Goal: Information Seeking & Learning: Learn about a topic

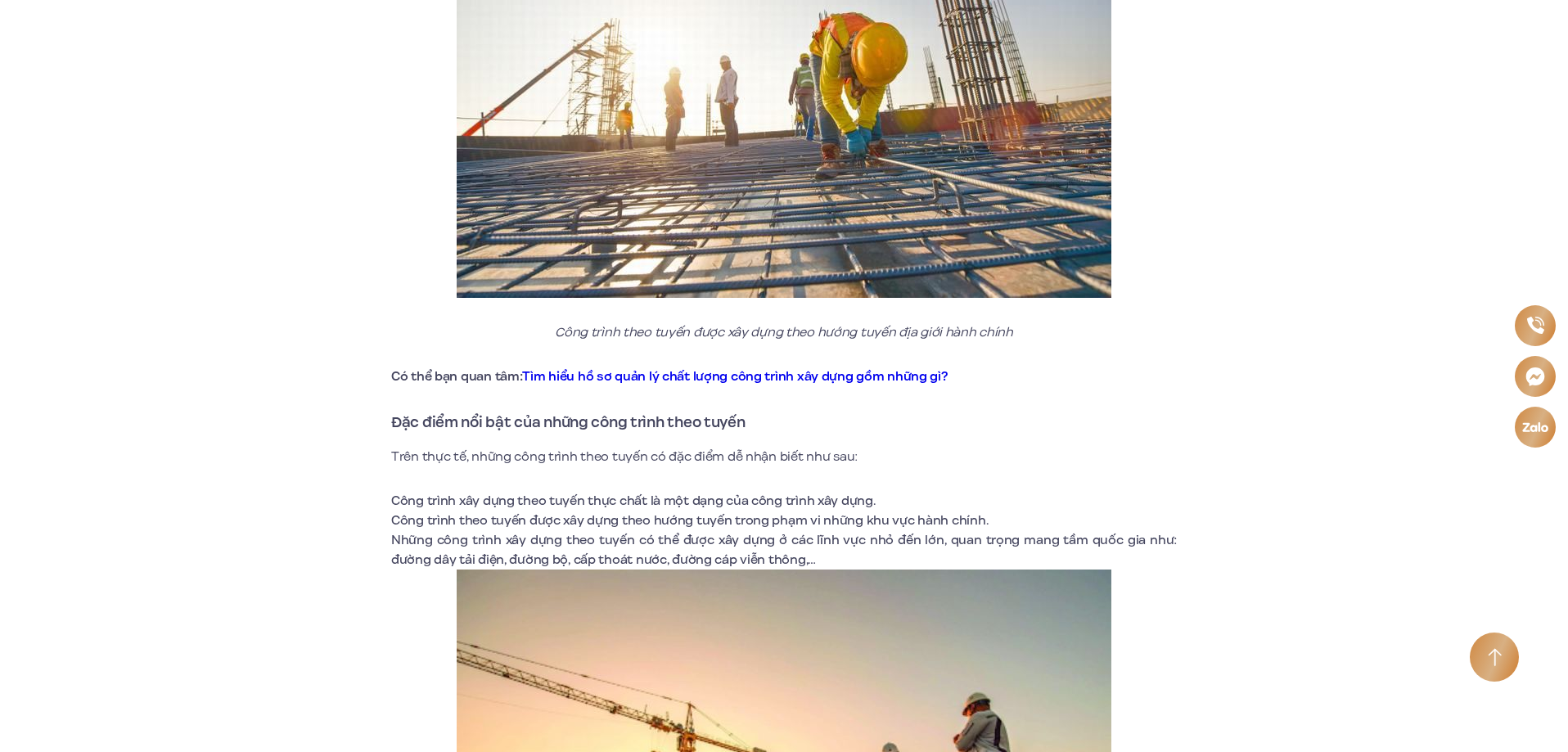
scroll to position [1880, 0]
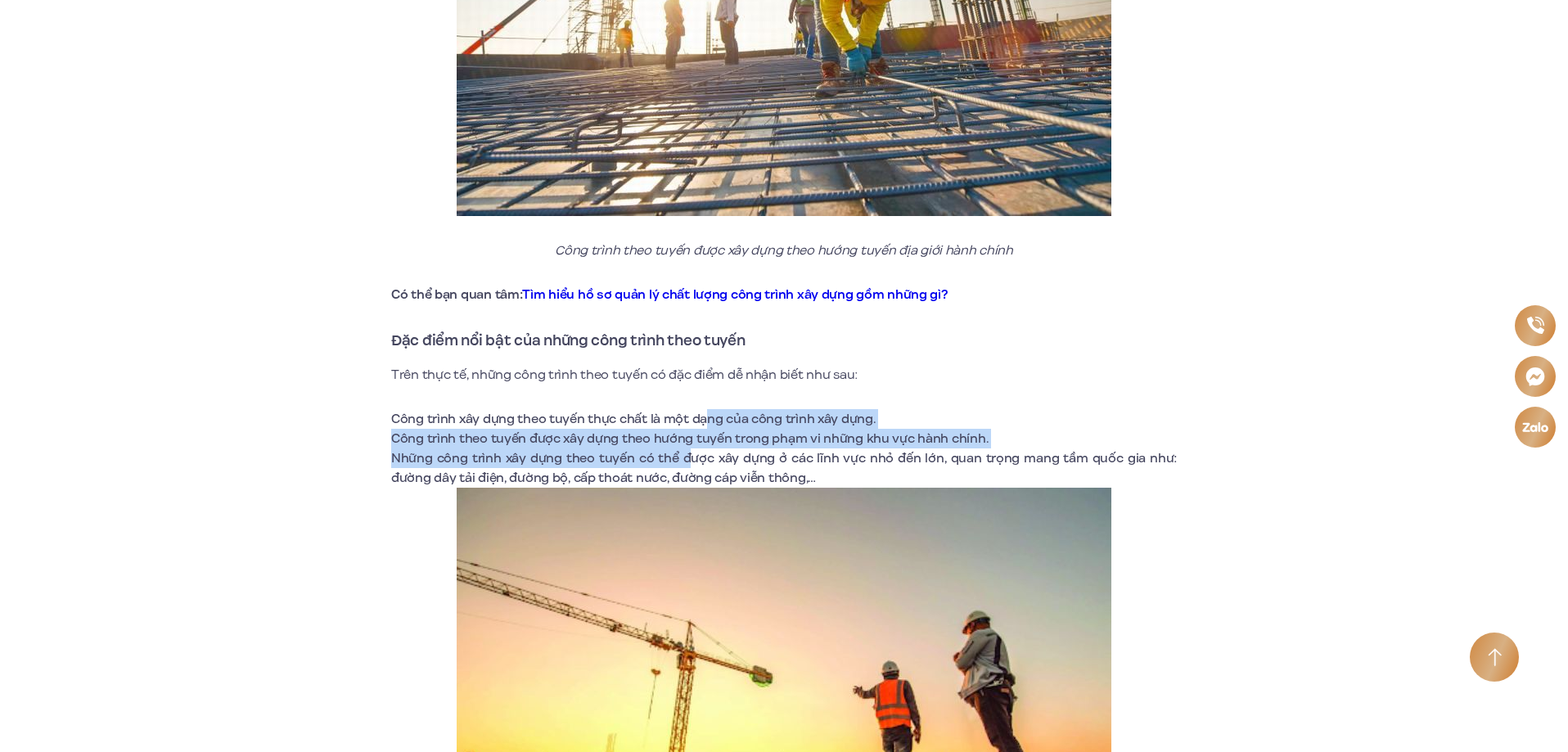
drag, startPoint x: 700, startPoint y: 391, endPoint x: 694, endPoint y: 464, distance: 73.2
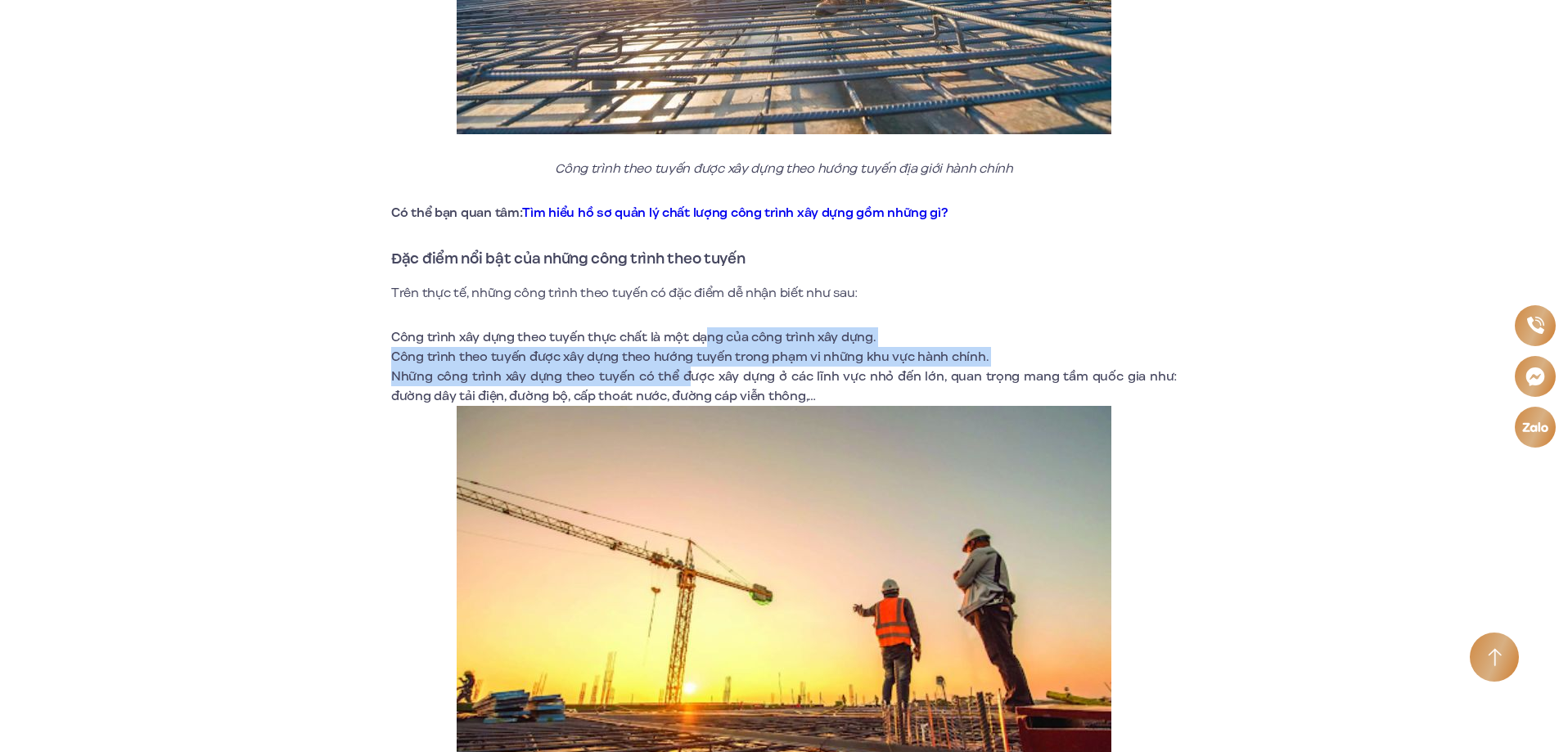
scroll to position [2044, 0]
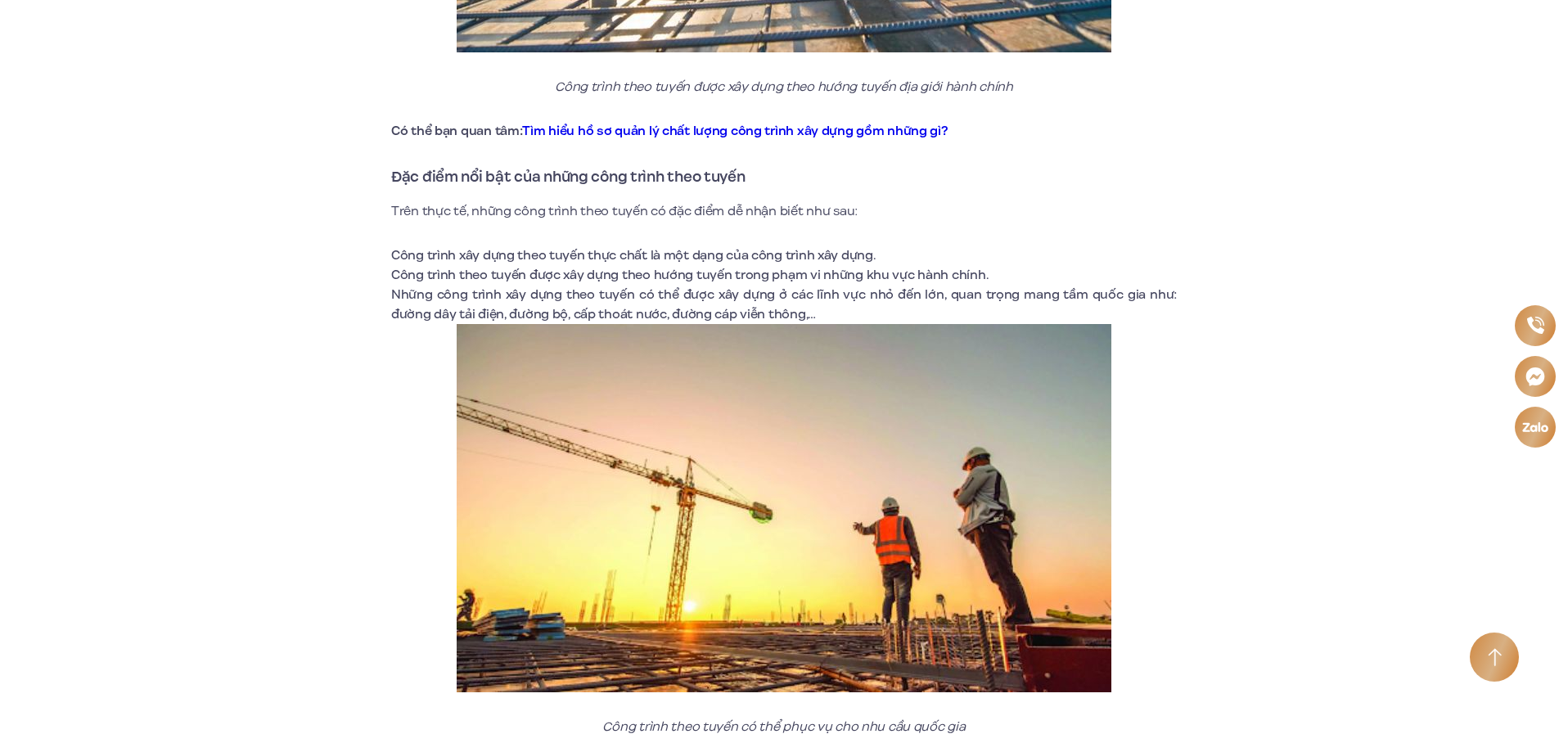
click at [712, 299] on li "Những công trình xây dựng theo tuyến có thể được xây dựng ở các lĩnh vực nhỏ đế…" at bounding box center [784, 304] width 786 height 39
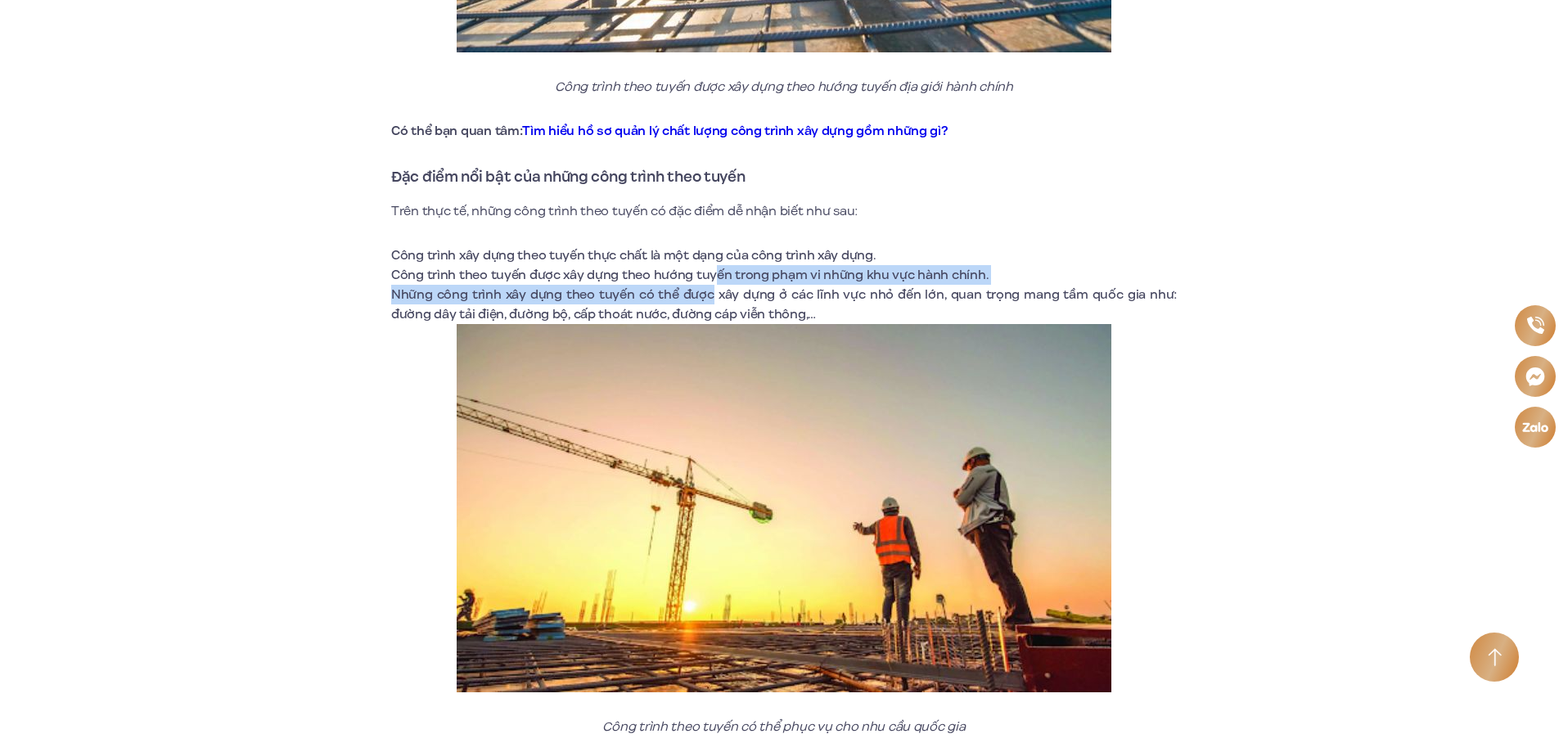
drag, startPoint x: 716, startPoint y: 264, endPoint x: 716, endPoint y: 284, distance: 20.0
click at [716, 284] on ul "Công trình xây dựng theo tuyến thực chất là một dạng của công trình xây dựng. C…" at bounding box center [784, 285] width 786 height 78
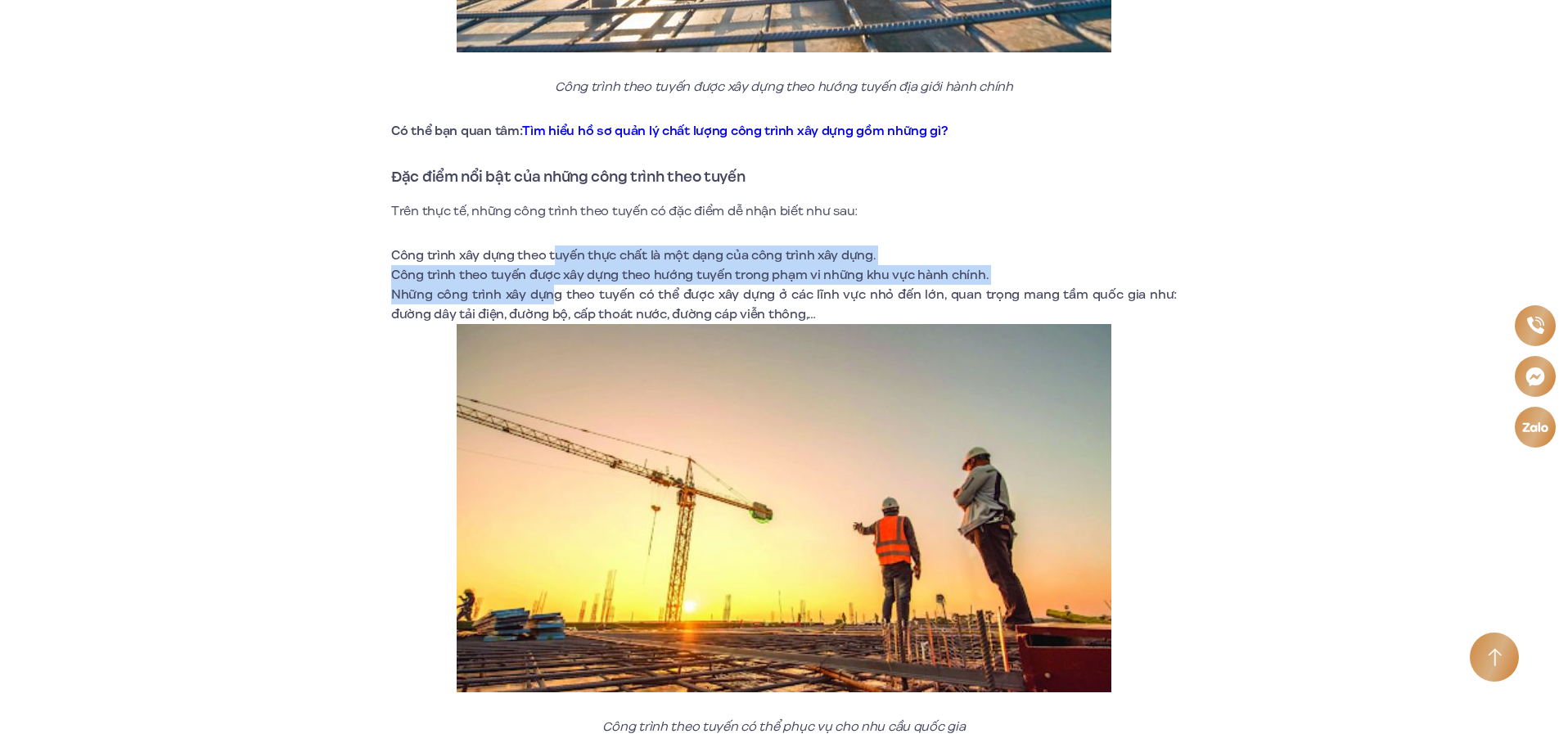
drag, startPoint x: 557, startPoint y: 250, endPoint x: 554, endPoint y: 297, distance: 47.1
click at [554, 297] on ul "Công trình xây dựng theo tuyến thực chất là một dạng của công trình xây dựng. C…" at bounding box center [784, 285] width 786 height 78
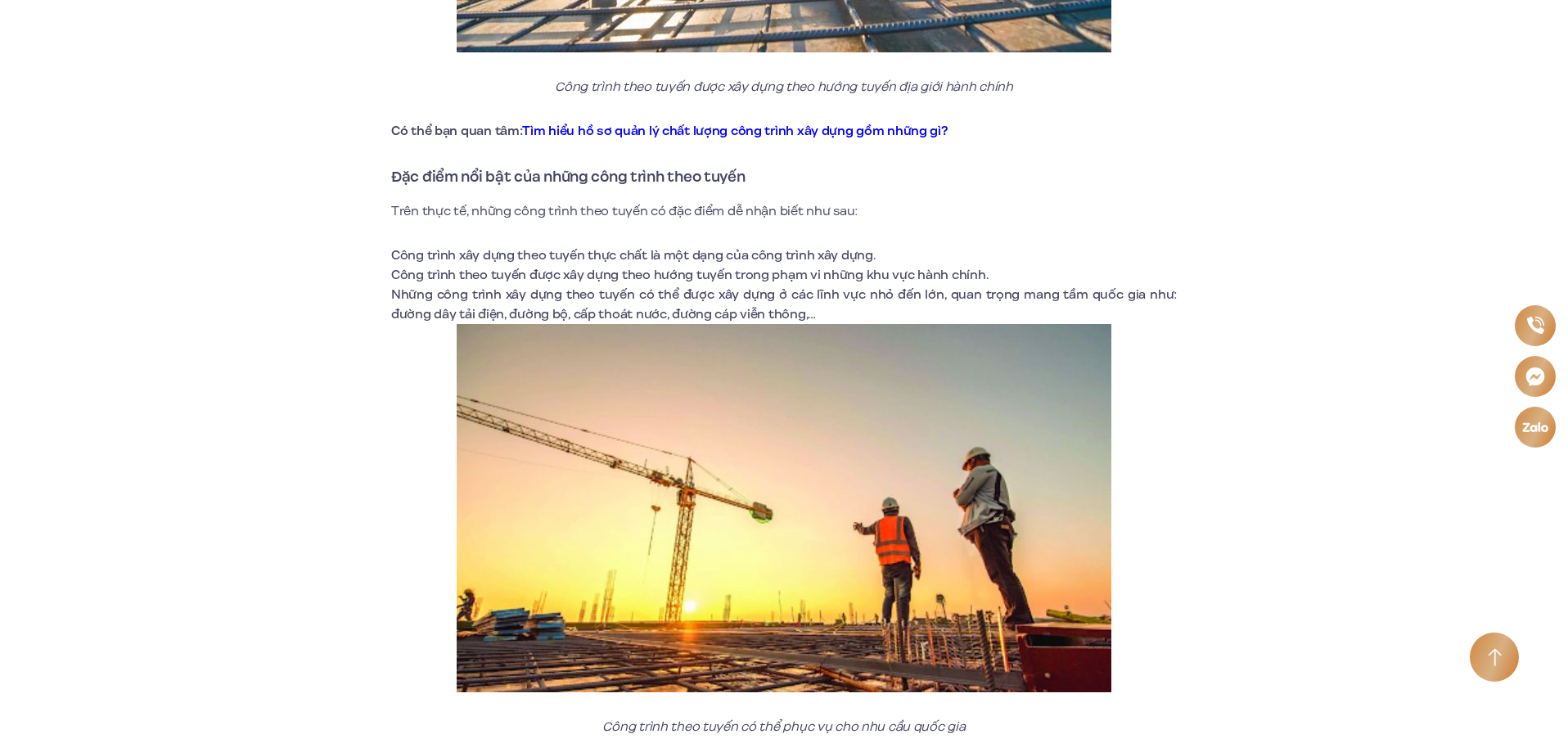
click at [577, 294] on li "Những công trình xây dựng theo tuyến có thể được xây dựng ở các lĩnh vực nhỏ đế…" at bounding box center [784, 304] width 786 height 39
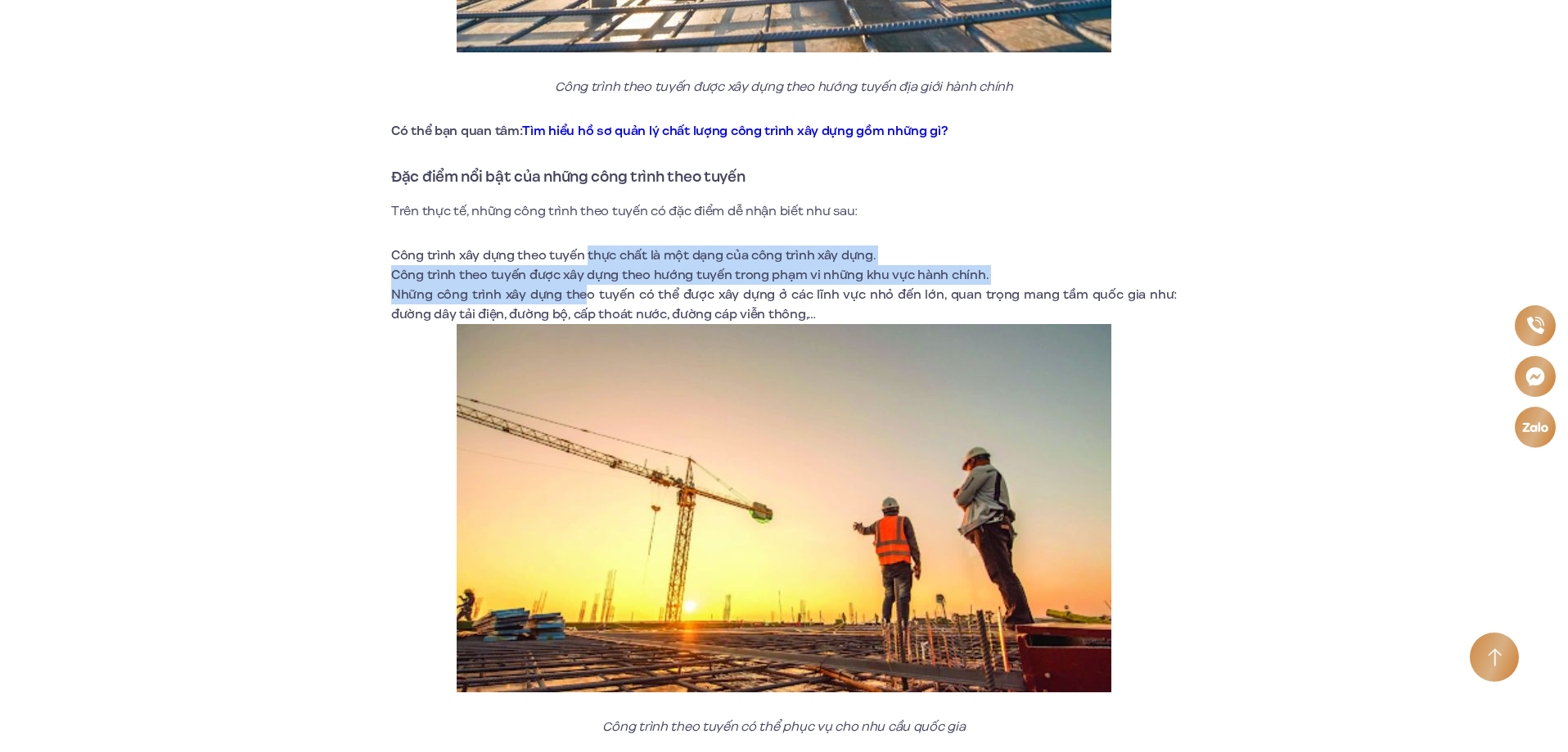
drag, startPoint x: 588, startPoint y: 261, endPoint x: 588, endPoint y: 303, distance: 42.0
click at [588, 303] on ul "Công trình xây dựng theo tuyến thực chất là một dạng của công trình xây dựng. C…" at bounding box center [784, 285] width 786 height 78
